Goal: Transaction & Acquisition: Download file/media

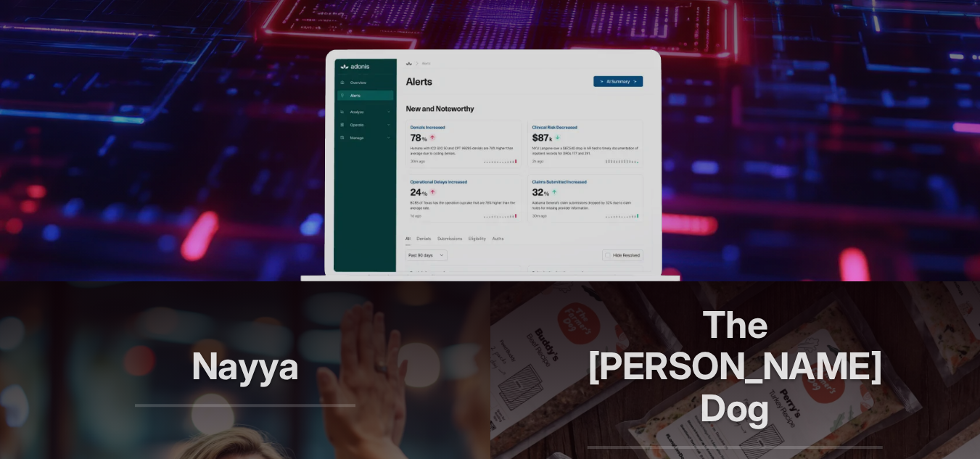
scroll to position [870, 0]
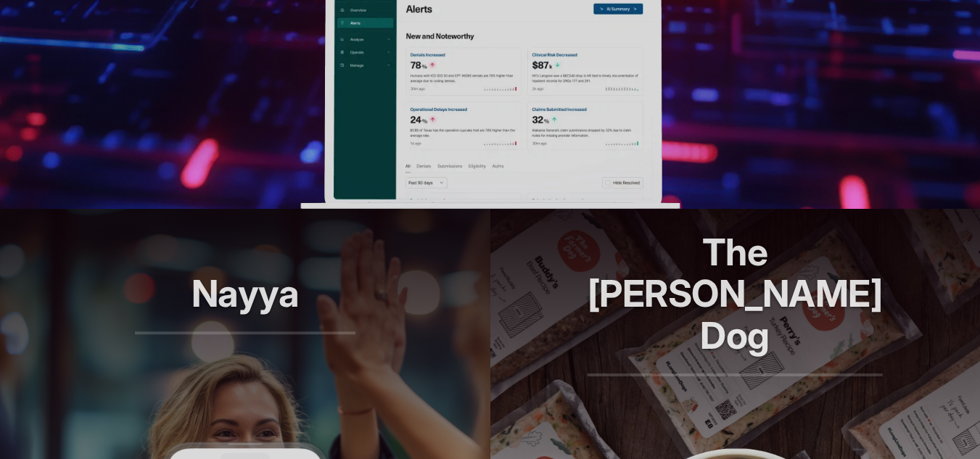
click at [466, 161] on img at bounding box center [489, 93] width 379 height 232
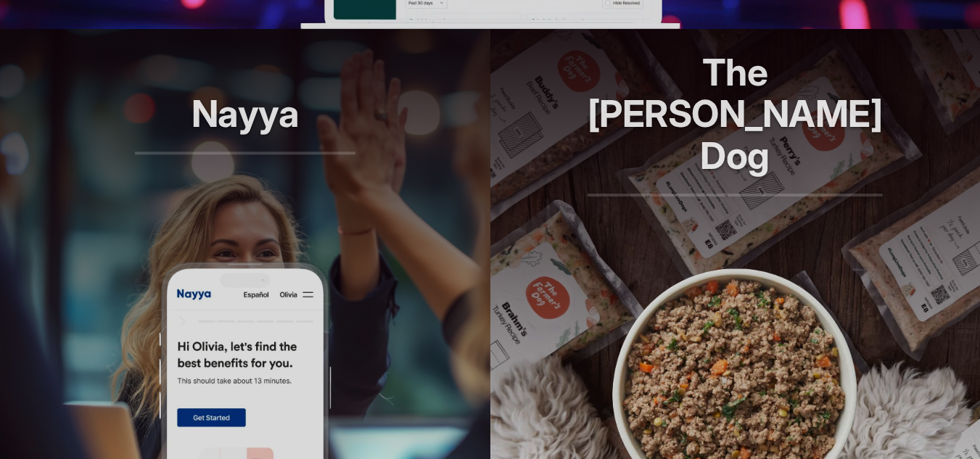
scroll to position [1305, 0]
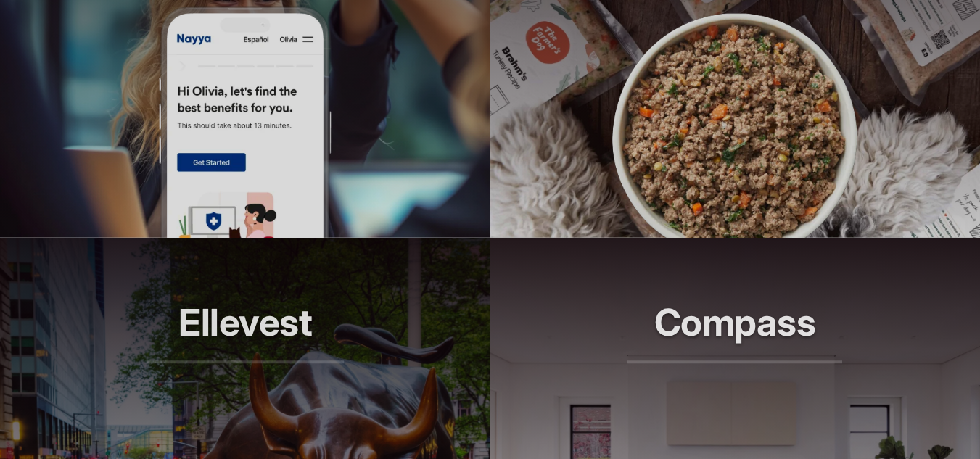
click at [256, 146] on img at bounding box center [245, 122] width 174 height 232
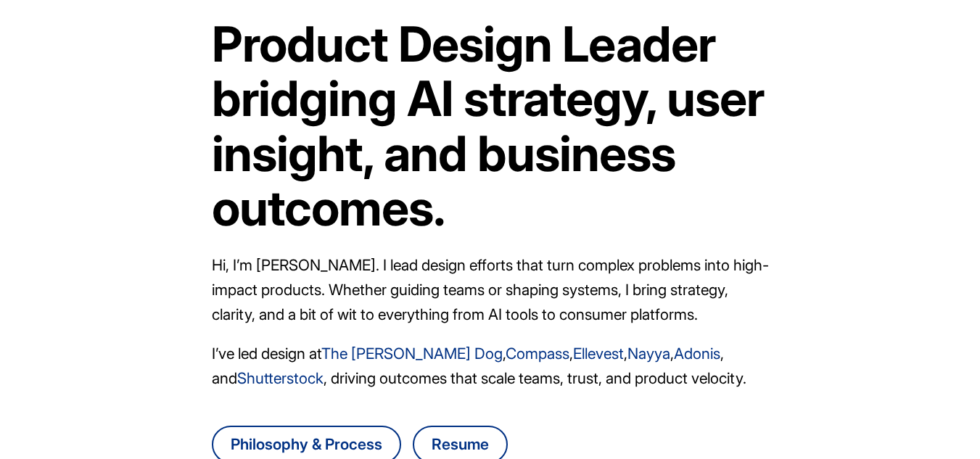
scroll to position [145, 0]
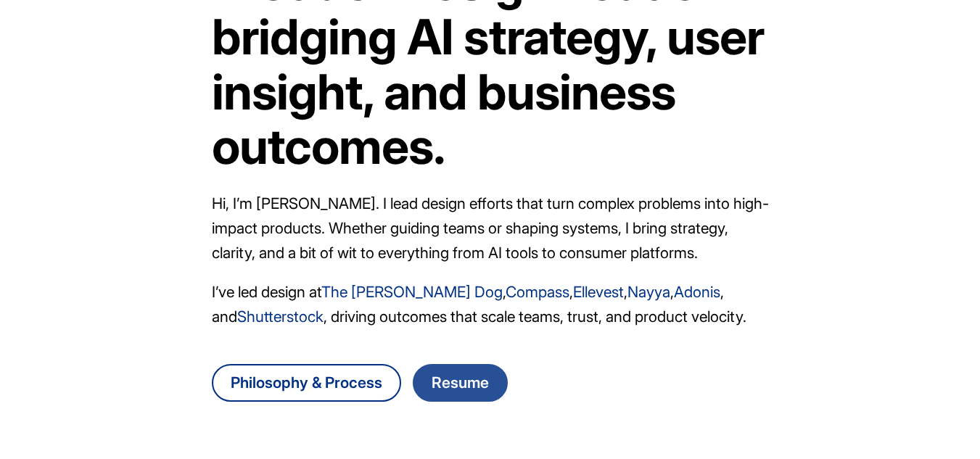
click at [457, 392] on link "Resume" at bounding box center [460, 383] width 95 height 38
click at [466, 383] on link "Resume" at bounding box center [460, 383] width 95 height 38
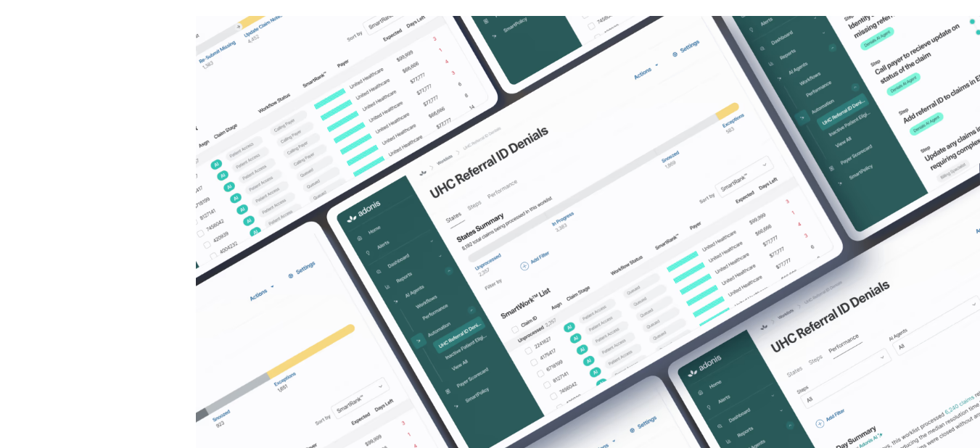
scroll to position [1596, 0]
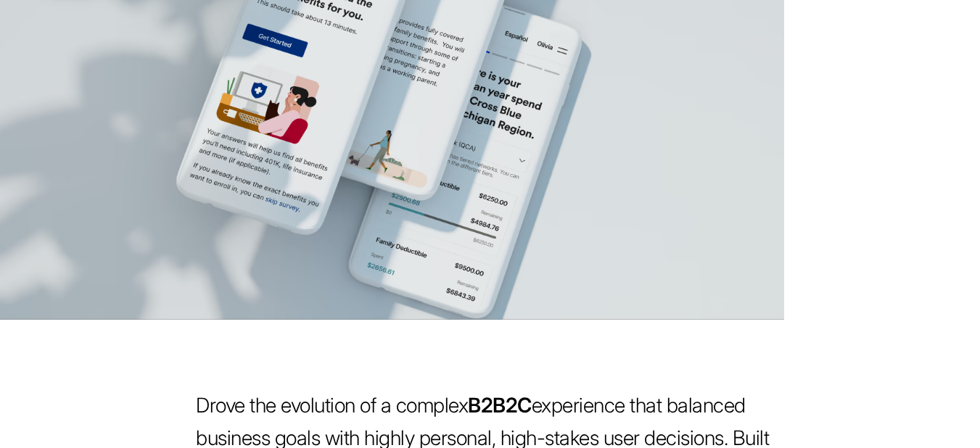
scroll to position [870, 0]
